Goal: Task Accomplishment & Management: Manage account settings

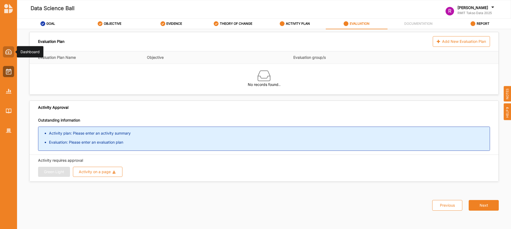
click at [9, 51] on img at bounding box center [8, 51] width 7 height 5
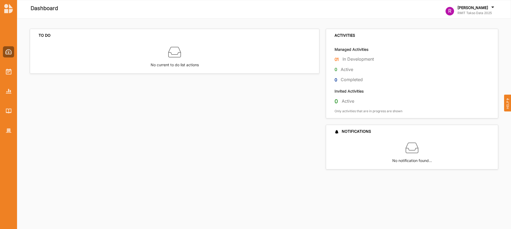
click at [339, 58] on div "01 In Development" at bounding box center [416, 60] width 163 height 9
click at [7, 75] on div at bounding box center [8, 71] width 11 height 11
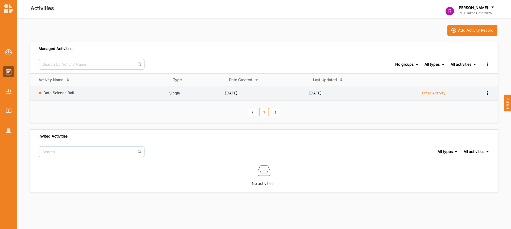
click at [437, 94] on label "Enter Activity" at bounding box center [433, 93] width 23 height 5
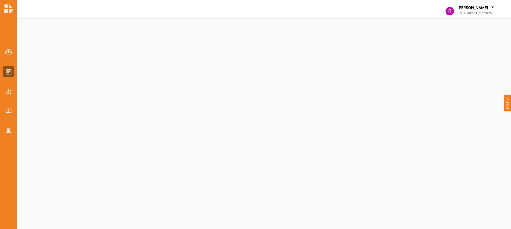
select select "2"
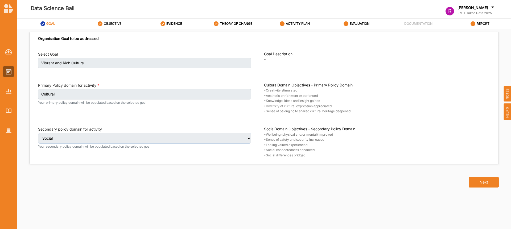
click at [119, 25] on label "OBJECTIVE" at bounding box center [113, 24] width 18 height 4
select select "2"
select select "9"
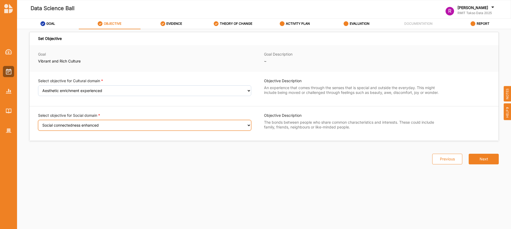
click at [146, 124] on select "Select an Objective Wellbeing (physical and/or mental) improved Sense of safety…" at bounding box center [144, 125] width 213 height 11
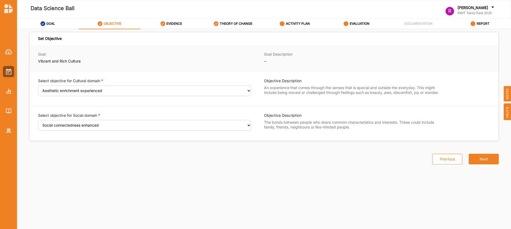
click at [154, 45] on div "Goal Vibrant and Rich Culture Goal Description ~ ... Read More" at bounding box center [264, 58] width 469 height 27
click at [164, 20] on div "EVIDENCE" at bounding box center [172, 24] width 22 height 10
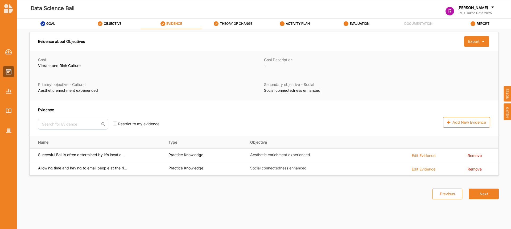
click at [231, 22] on label "THEORY OF CHANGE" at bounding box center [236, 24] width 32 height 4
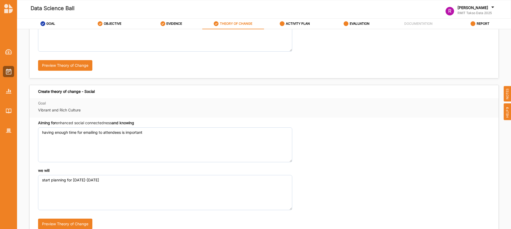
scroll to position [138, 0]
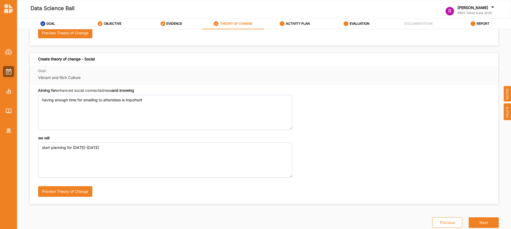
click at [5, 9] on img at bounding box center [8, 9] width 9 height 10
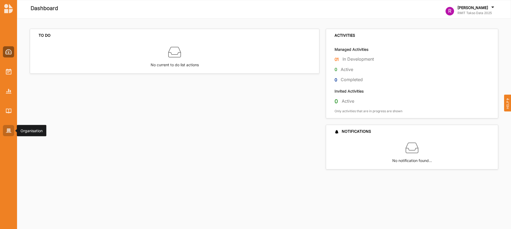
click at [9, 132] on img at bounding box center [9, 131] width 6 height 5
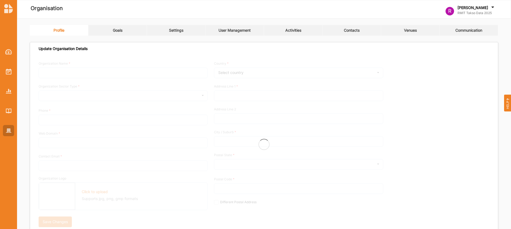
type input "RMIT Takso Data 2025"
type input "0412345678"
type input "rmit.edu.au"
type input "[EMAIL_ADDRESS][DOMAIN_NAME]"
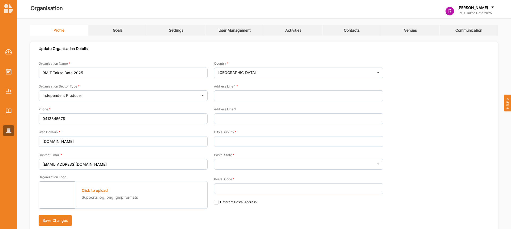
click at [118, 40] on div "Profile Goals Settings User Management Activities Contacts Venues Communication…" at bounding box center [264, 129] width 469 height 208
click at [120, 30] on div "Goals" at bounding box center [118, 30] width 10 height 5
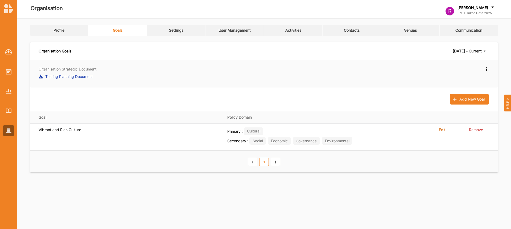
click at [179, 35] on link "Settings" at bounding box center [176, 30] width 59 height 11
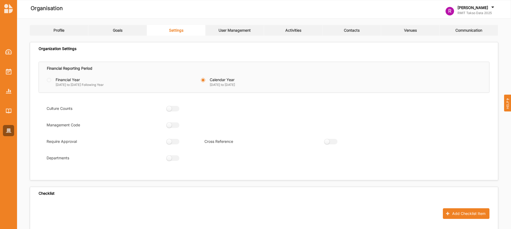
click at [214, 30] on link "User Management" at bounding box center [235, 30] width 59 height 11
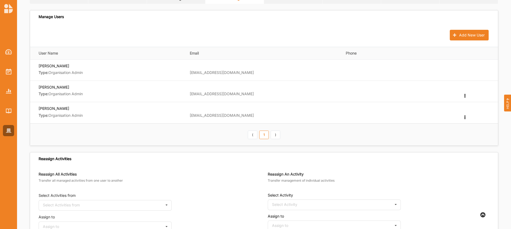
scroll to position [35, 0]
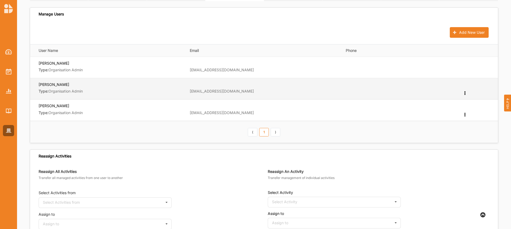
click at [465, 92] on icon at bounding box center [465, 93] width 5 height 4
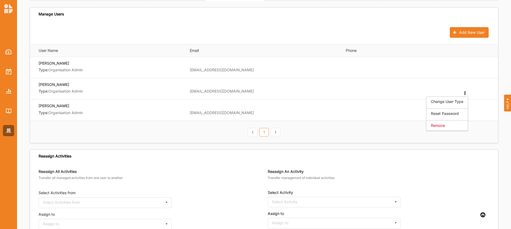
click at [503, 152] on div "Profile Goals Settings User Management Activities Contacts Venues Communication…" at bounding box center [264, 162] width 494 height 357
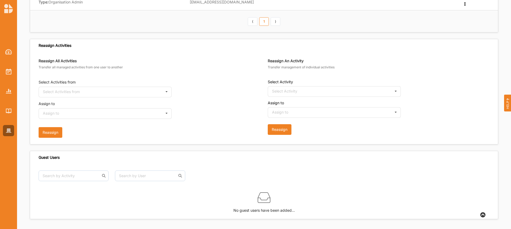
scroll to position [0, 0]
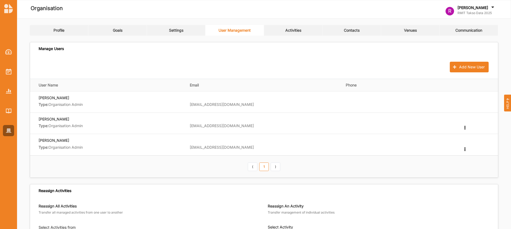
click at [294, 23] on div "Profile Goals Settings User Management Activities Contacts Venues Communication…" at bounding box center [264, 197] width 494 height 357
click at [294, 26] on link "Activities" at bounding box center [293, 30] width 59 height 11
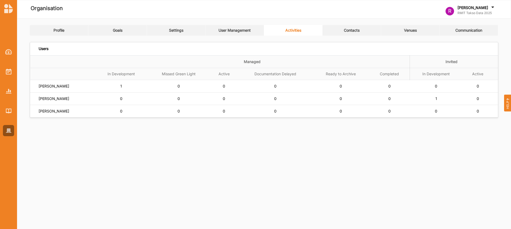
click at [122, 88] on span "1" at bounding box center [121, 86] width 2 height 5
click at [441, 98] on td "1" at bounding box center [436, 99] width 53 height 13
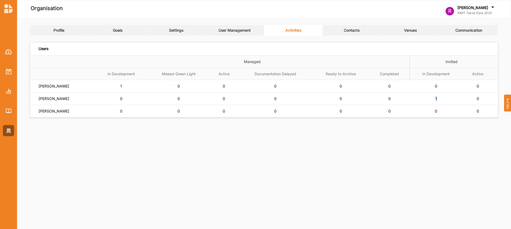
click at [122, 88] on span "1" at bounding box center [121, 86] width 2 height 5
click at [355, 27] on link "Contacts" at bounding box center [352, 30] width 59 height 11
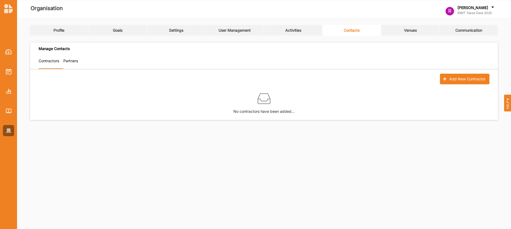
click at [392, 32] on link "Venues" at bounding box center [410, 30] width 59 height 11
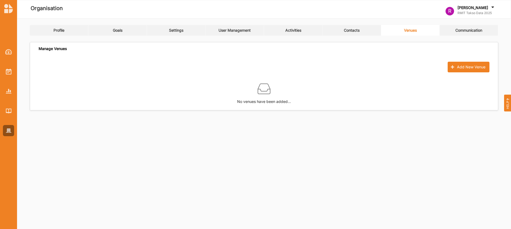
click at [456, 34] on link "Communication" at bounding box center [469, 30] width 59 height 11
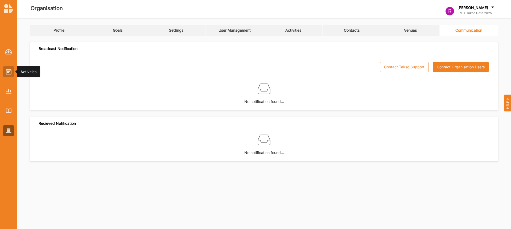
click at [15, 68] on div at bounding box center [8, 87] width 17 height 99
click at [11, 69] on img at bounding box center [9, 72] width 6 height 6
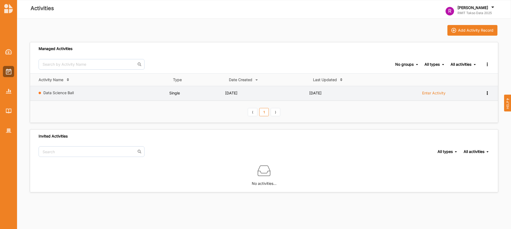
click at [485, 95] on div "View Report View Team Add to group Remove" at bounding box center [483, 93] width 13 height 5
click at [477, 111] on div "View Team" at bounding box center [473, 111] width 23 height 4
